Goal: Information Seeking & Learning: Find specific fact

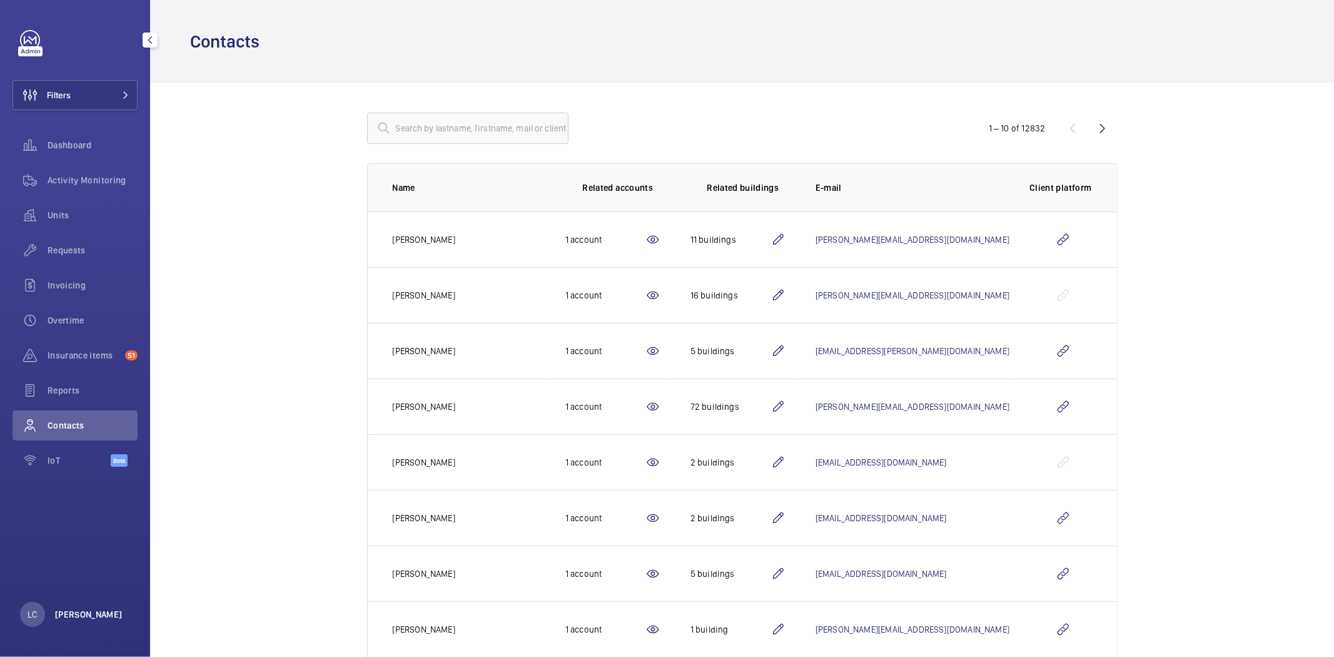
click at [89, 615] on p "[PERSON_NAME]" at bounding box center [89, 614] width 68 height 13
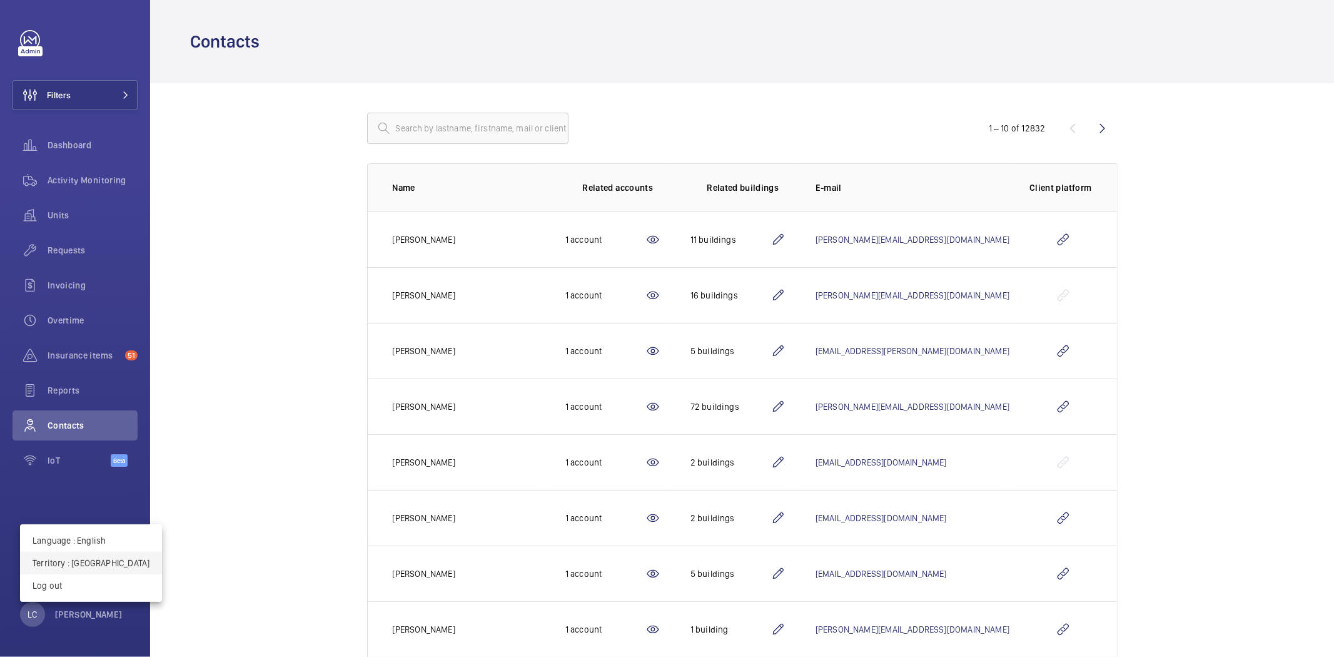
click at [96, 564] on p "Territory : United Kingdom" at bounding box center [91, 562] width 117 height 13
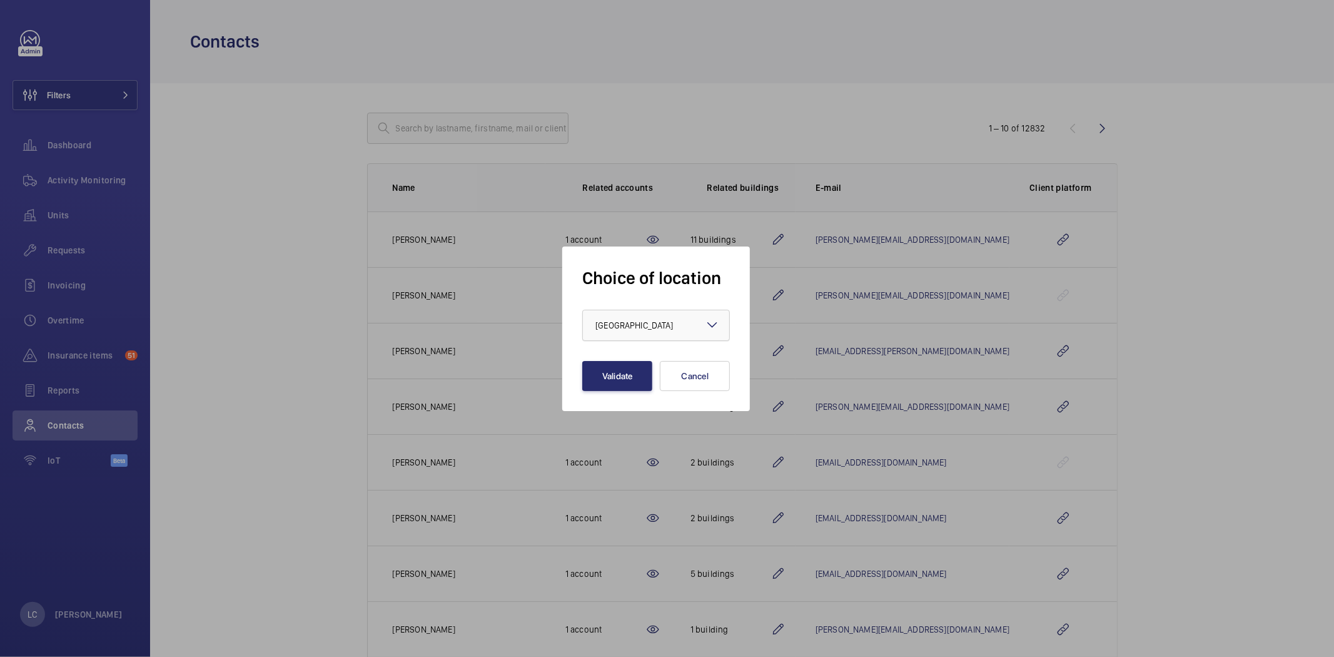
click at [627, 316] on div at bounding box center [656, 325] width 146 height 30
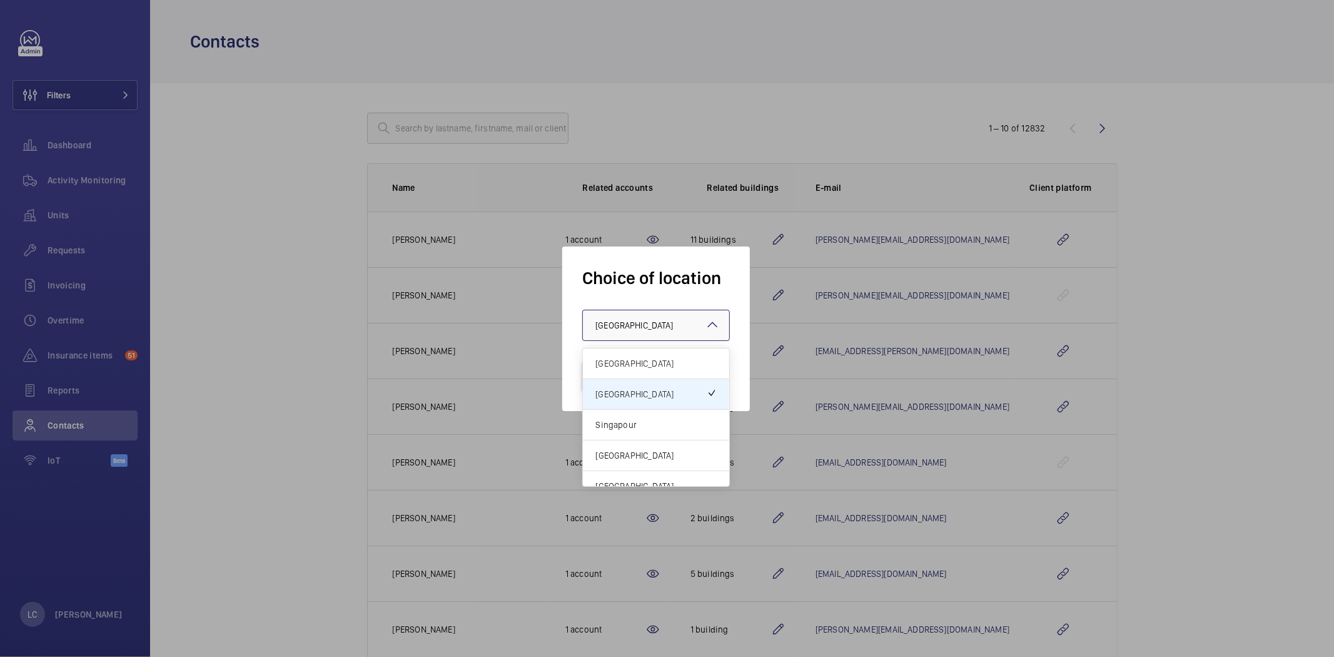
click at [632, 358] on span "[GEOGRAPHIC_DATA]" at bounding box center [655, 363] width 121 height 13
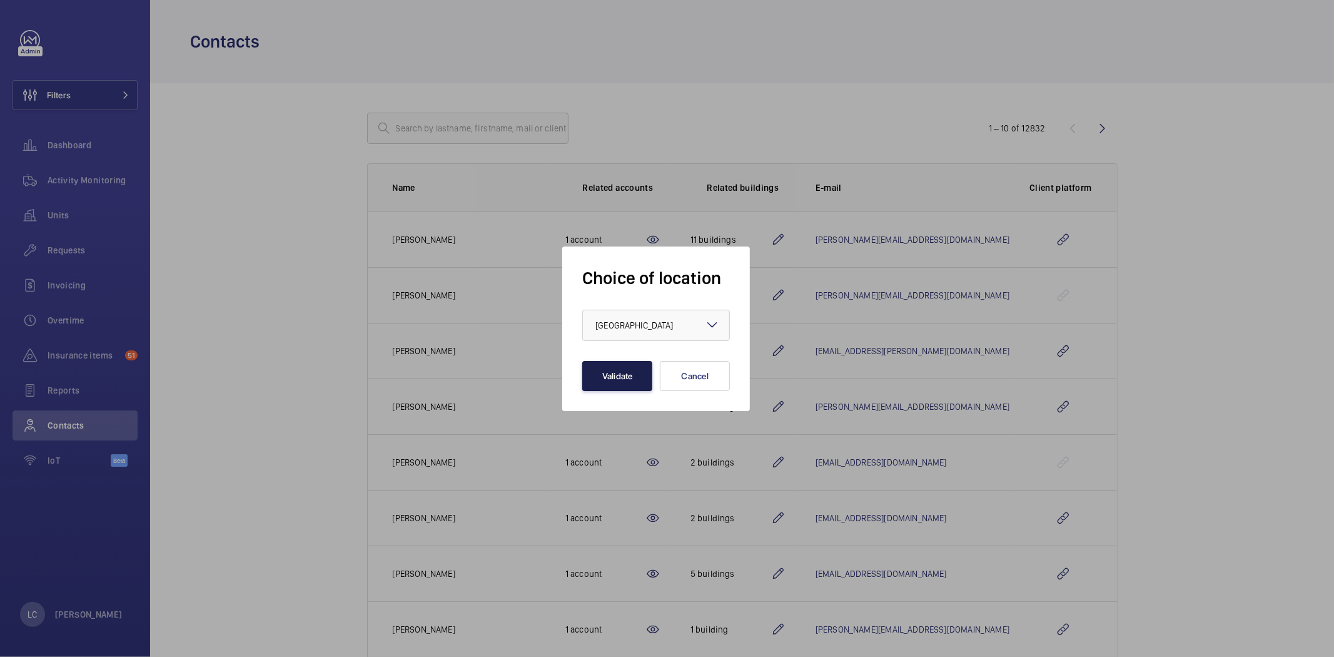
click at [625, 370] on button "Validate" at bounding box center [617, 376] width 70 height 30
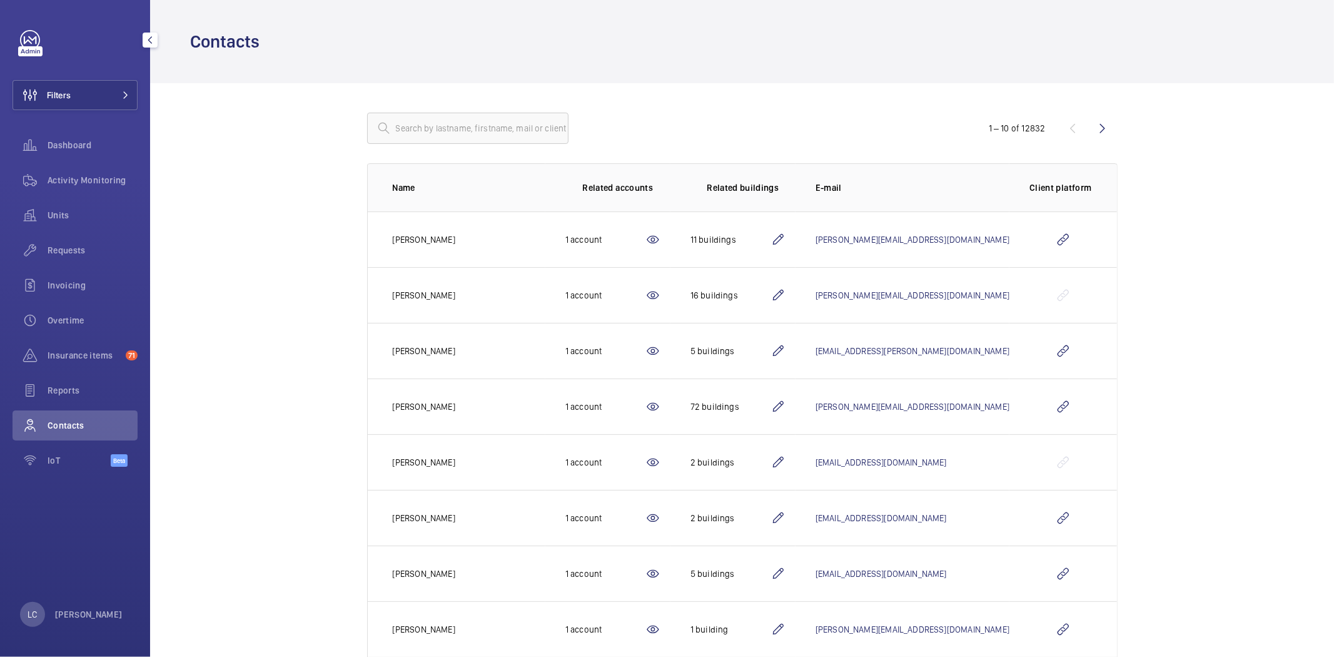
click at [80, 424] on span "Contacts" at bounding box center [93, 425] width 90 height 13
click at [455, 132] on input "text" at bounding box center [467, 128] width 201 height 31
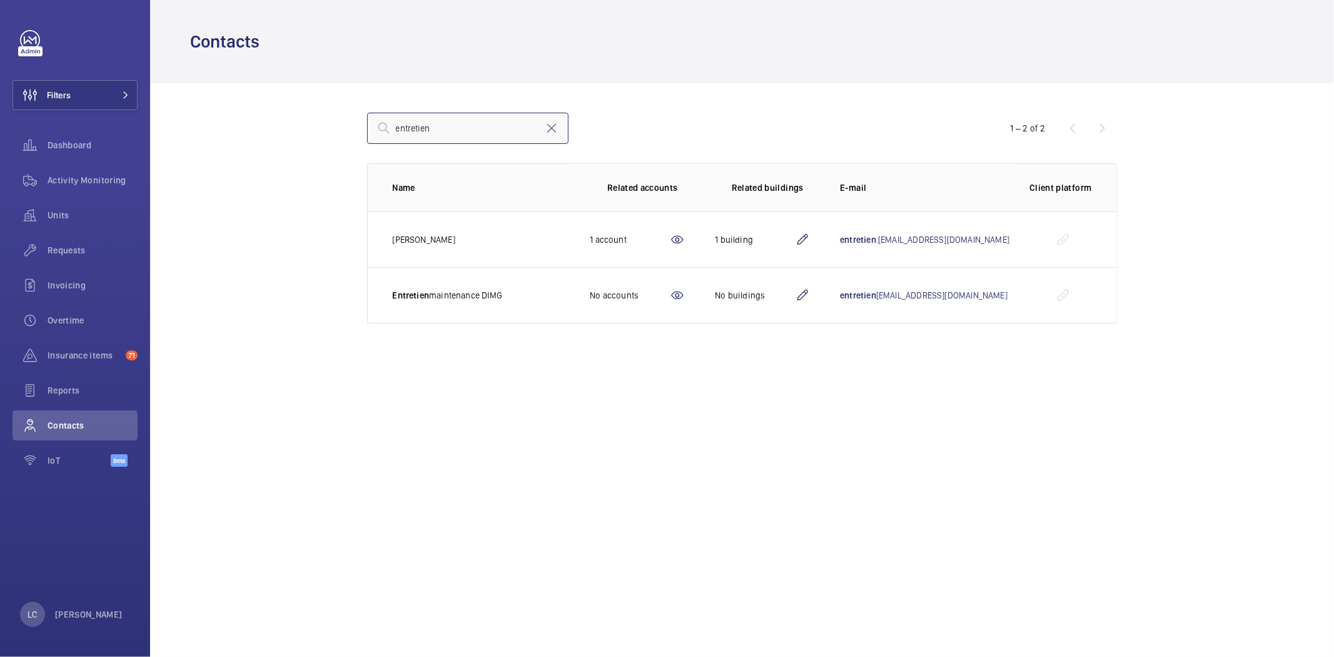
type input "entretien"
